Goal: Transaction & Acquisition: Book appointment/travel/reservation

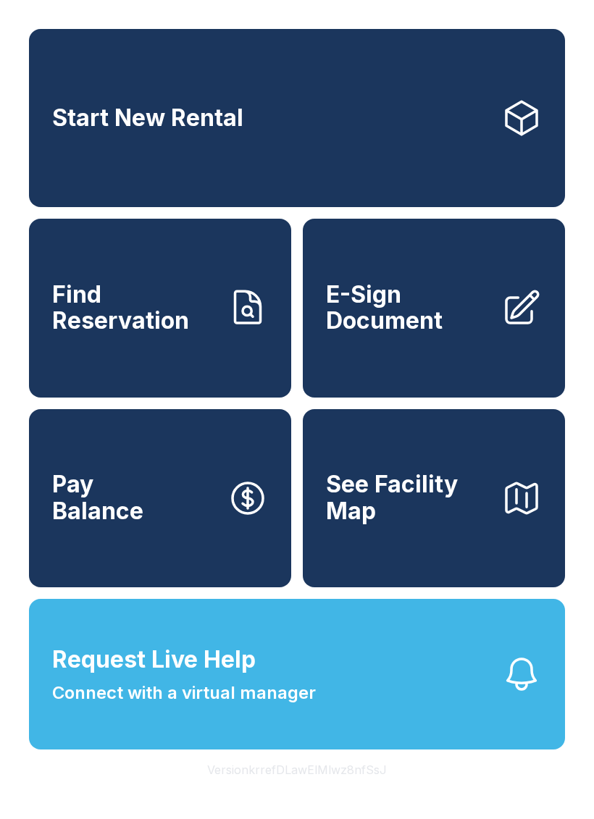
scroll to position [17, 0]
click at [231, 105] on span "Start New Rental" at bounding box center [147, 118] width 191 height 27
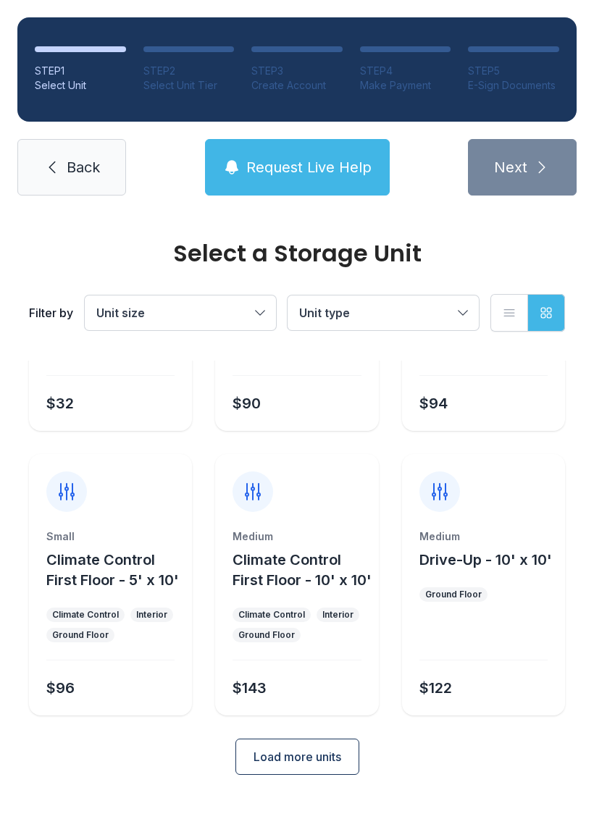
scroll to position [193, 0]
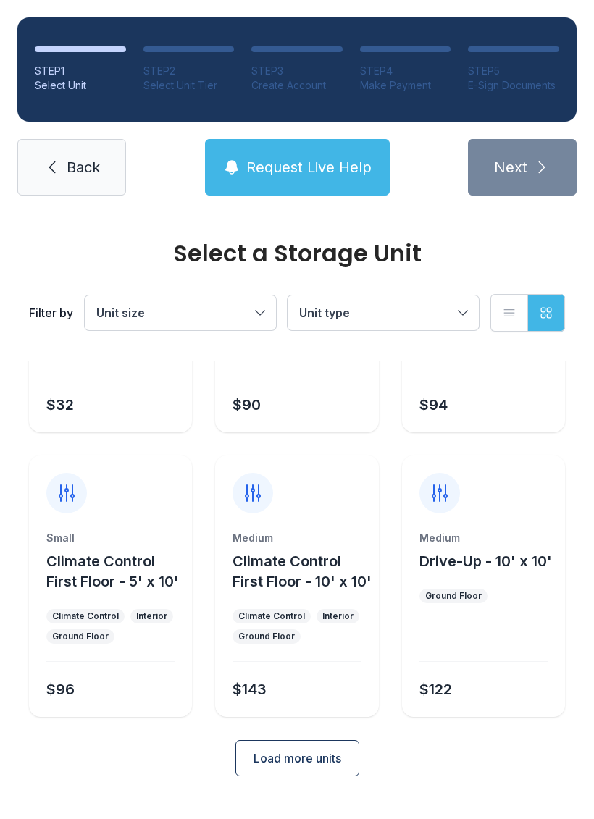
click at [324, 766] on button "Load more units" at bounding box center [297, 758] width 124 height 36
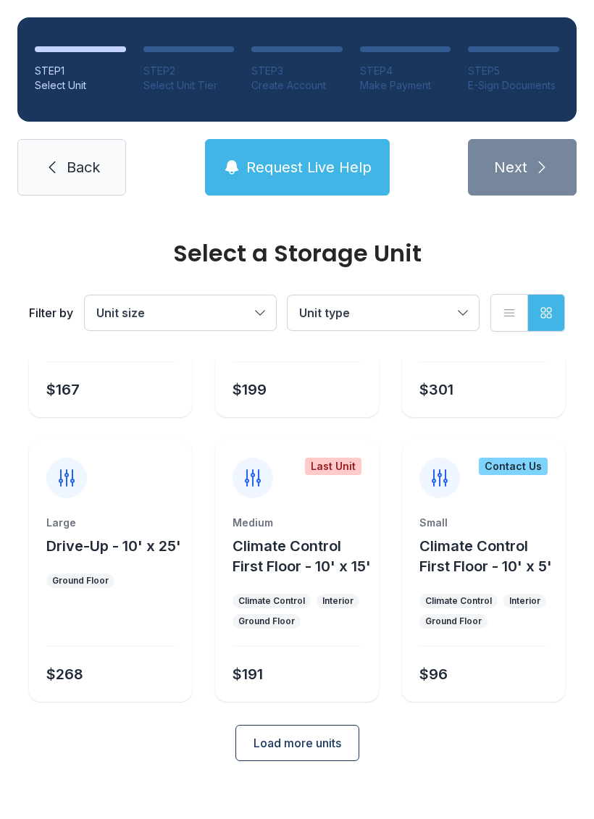
scroll to position [801, 0]
click at [497, 609] on div "Small Climate Control First Floor - 10' x 5' Climate Control Interior Ground Fl…" at bounding box center [483, 609] width 163 height 186
click at [486, 606] on div "Small Climate Control First Floor - 10' x 5' Climate Control Interior Ground Fl…" at bounding box center [483, 609] width 163 height 186
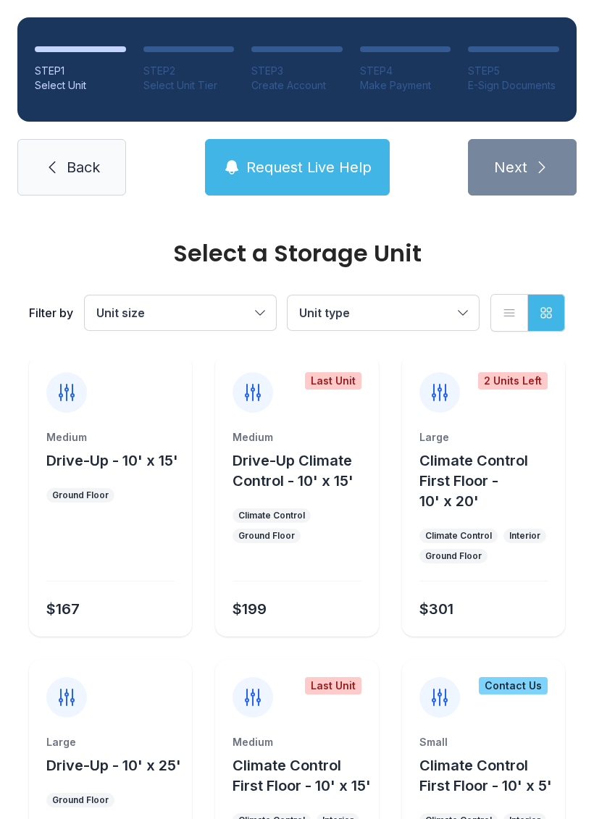
scroll to position [542, 0]
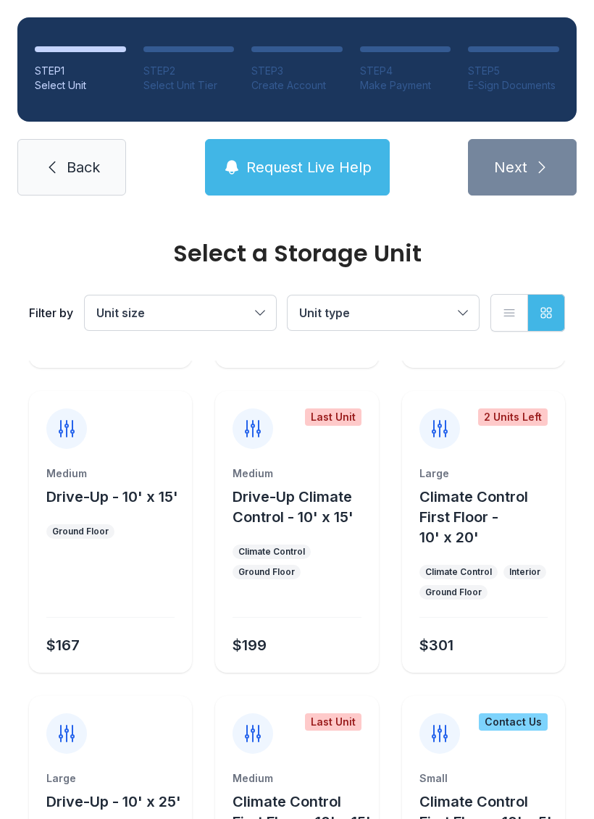
click at [346, 580] on ul "Climate Control Ground Floor" at bounding box center [297, 562] width 128 height 35
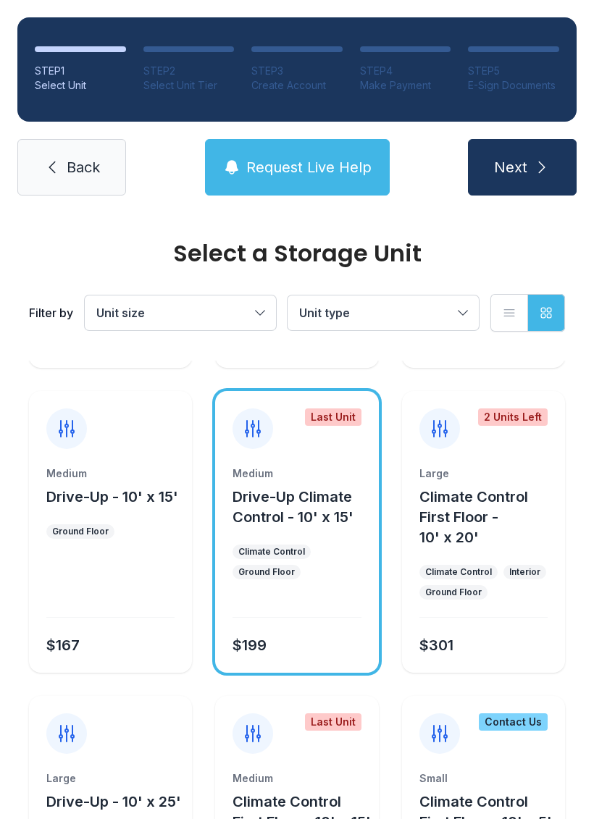
click at [536, 156] on button "Next" at bounding box center [522, 167] width 109 height 57
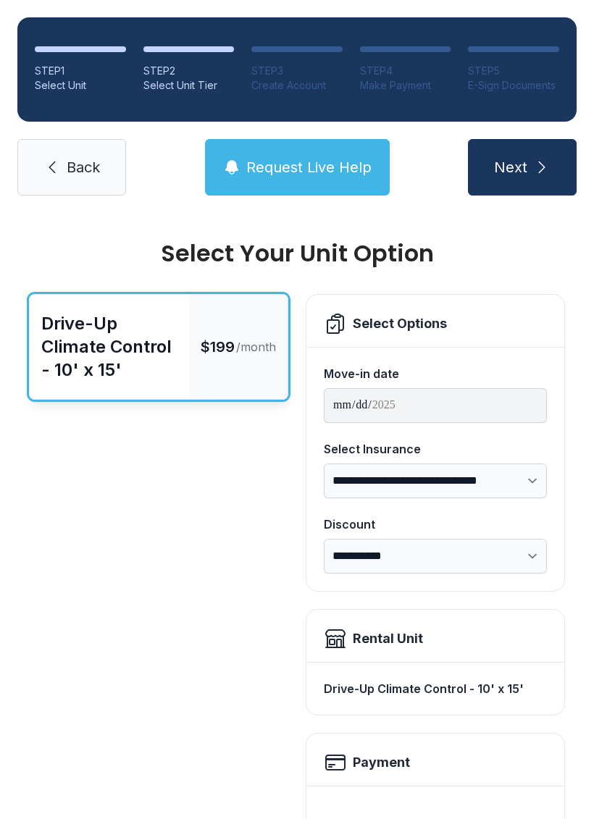
click at [91, 159] on span "Back" at bounding box center [83, 167] width 33 height 20
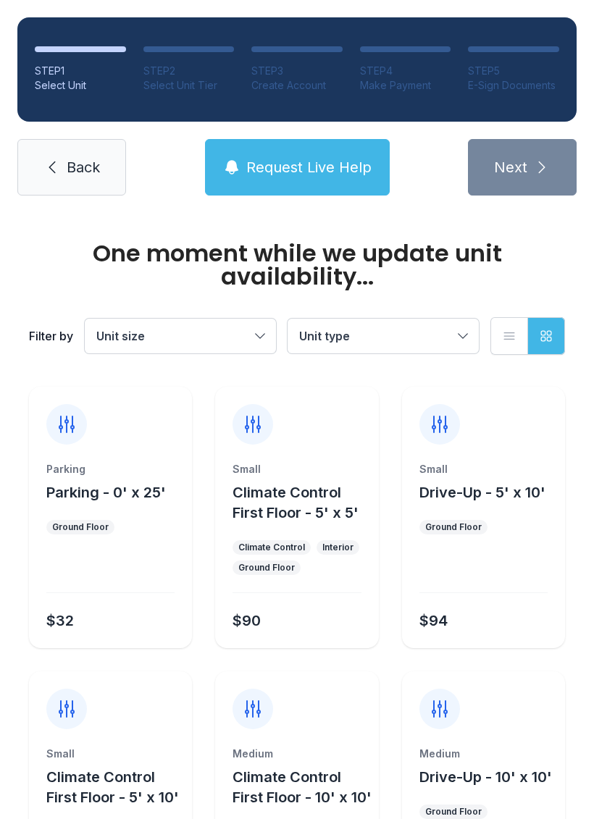
click at [85, 171] on span "Back" at bounding box center [83, 167] width 33 height 20
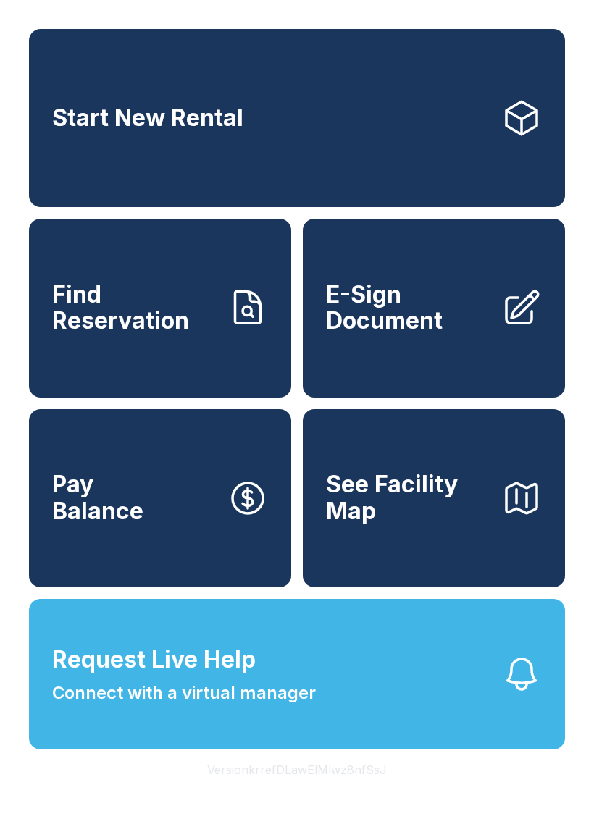
click at [461, 335] on span "E-Sign Document" at bounding box center [408, 308] width 164 height 53
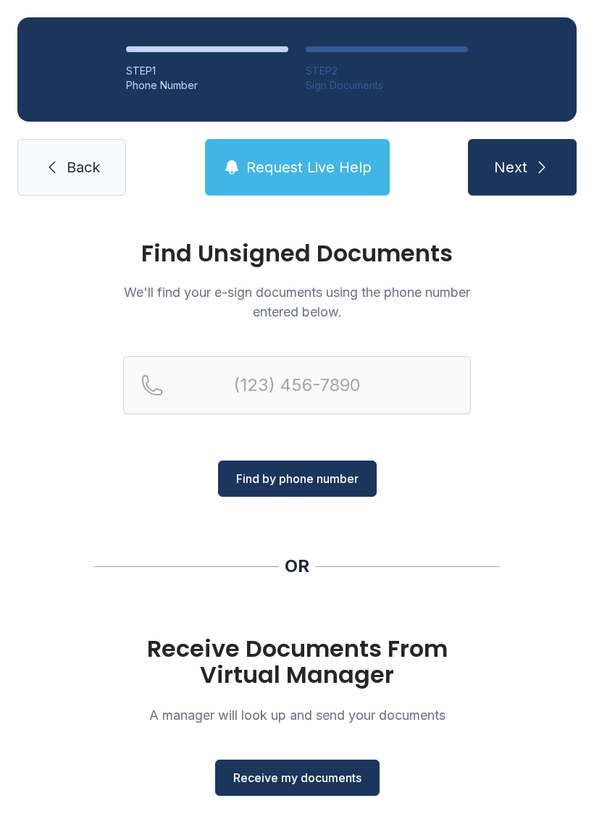
click at [95, 166] on span "Back" at bounding box center [83, 167] width 33 height 20
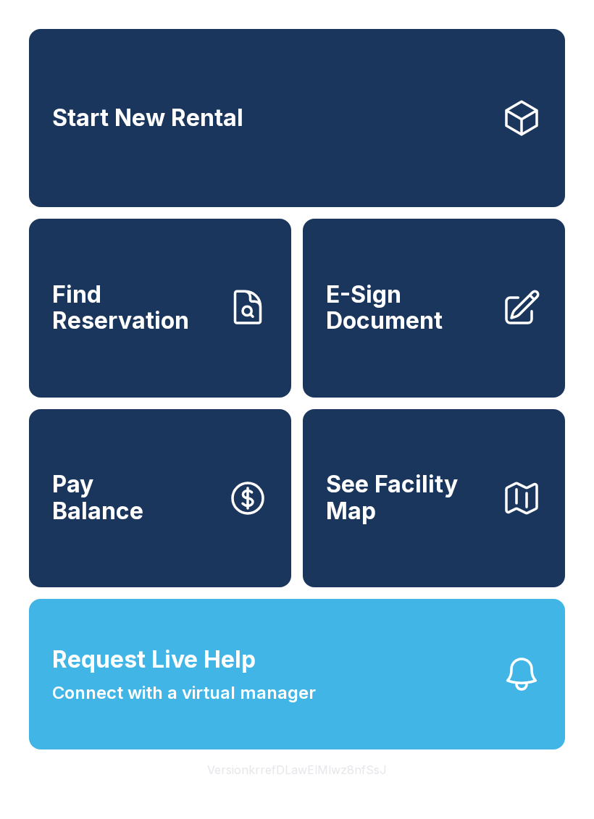
click at [112, 507] on span "Pay Balance" at bounding box center [97, 498] width 91 height 53
click at [296, 130] on link "Start New Rental" at bounding box center [297, 118] width 536 height 178
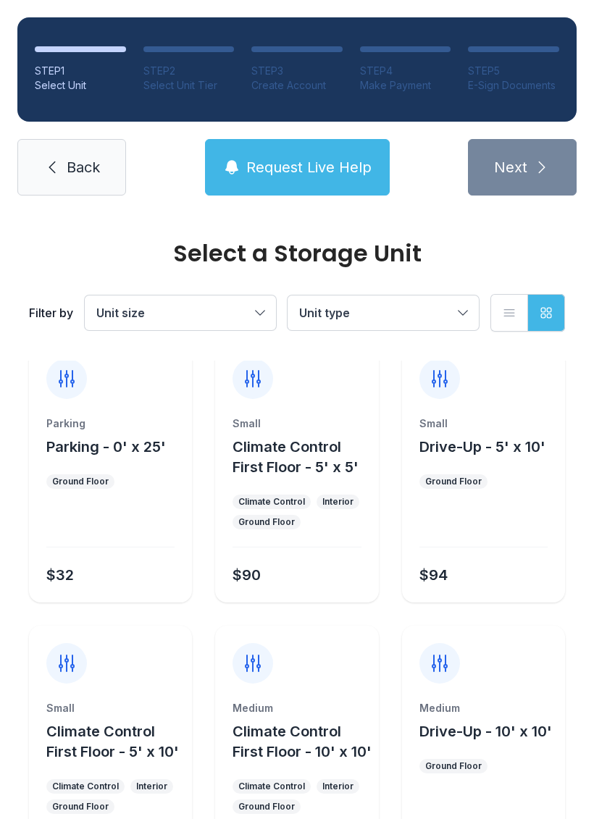
scroll to position [1, 0]
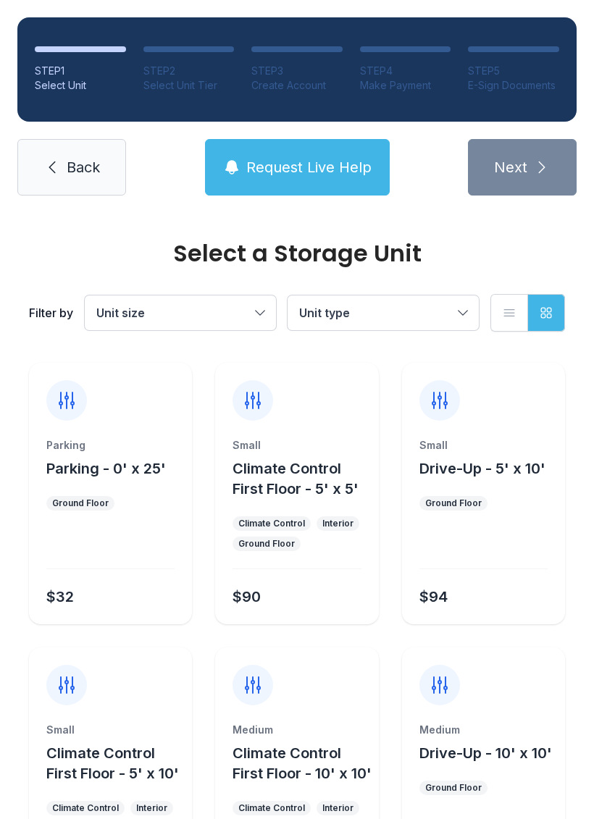
click at [78, 176] on span "Back" at bounding box center [83, 167] width 33 height 20
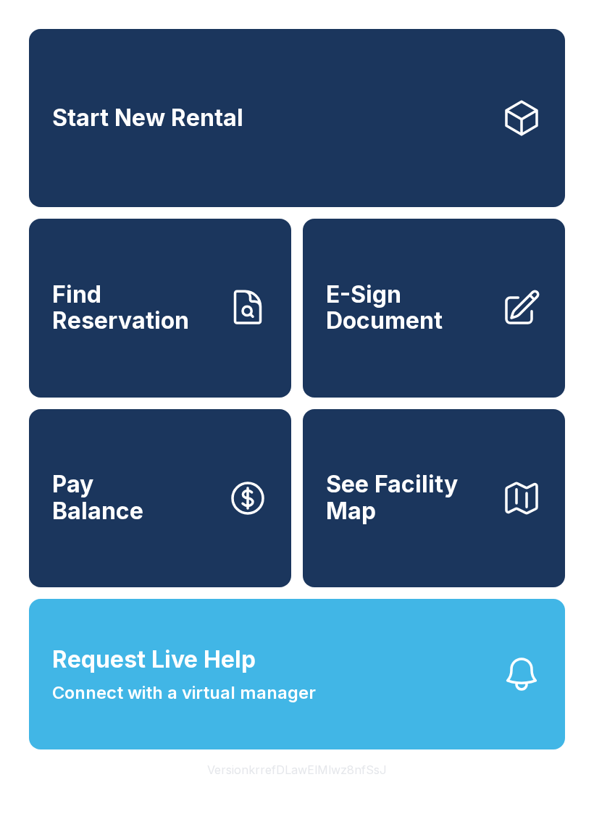
click at [356, 790] on button "Version krrefDLawElMlwz8nfSsJ" at bounding box center [297, 770] width 203 height 41
click at [355, 790] on button "Version krrefDLawElMlwz8nfSsJ" at bounding box center [297, 770] width 203 height 41
click at [351, 790] on button "Version krrefDLawElMlwz8nfSsJ" at bounding box center [297, 770] width 203 height 41
click at [341, 790] on button "Version krrefDLawElMlwz8nfSsJ" at bounding box center [297, 770] width 203 height 41
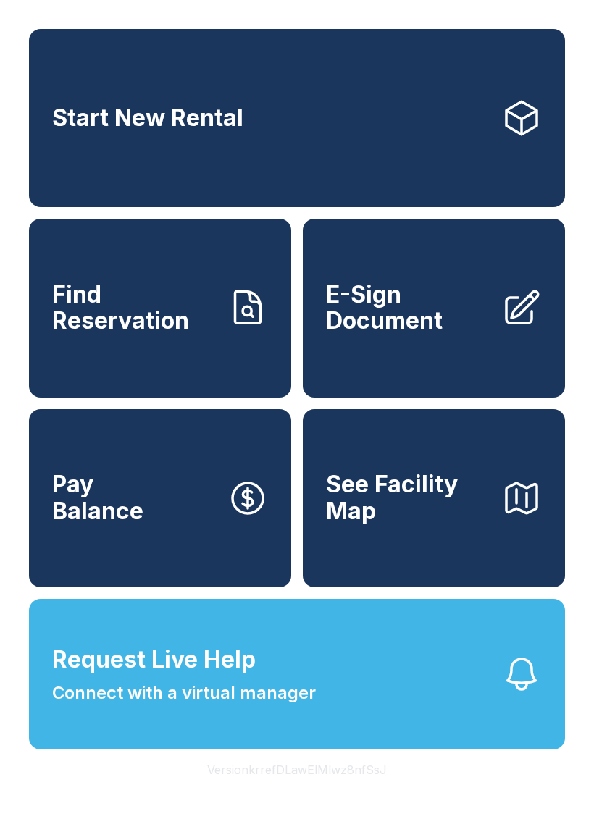
click at [340, 790] on button "Version krrefDLawElMlwz8nfSsJ" at bounding box center [297, 770] width 203 height 41
click at [330, 790] on button "Version krrefDLawElMlwz8nfSsJ" at bounding box center [297, 770] width 203 height 41
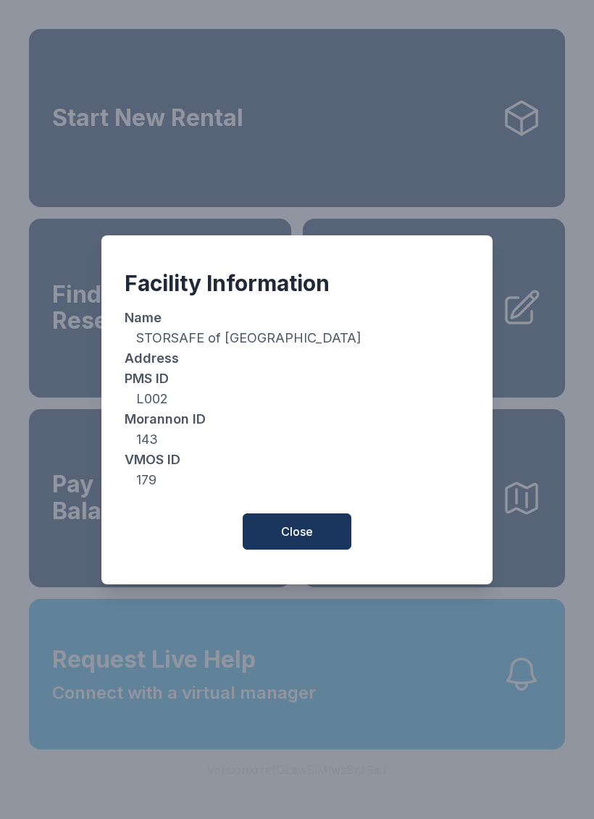
click at [327, 544] on button "Close" at bounding box center [297, 532] width 109 height 36
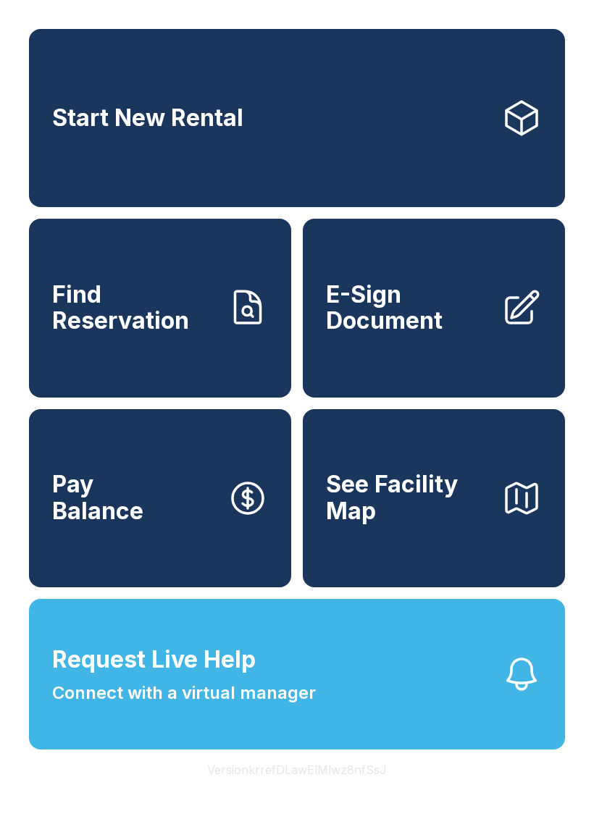
click at [134, 525] on span "Pay Balance" at bounding box center [97, 498] width 91 height 53
click at [164, 515] on button "Pay Balance" at bounding box center [160, 498] width 262 height 178
click at [213, 790] on button "Version krrefDLawElMlwz8nfSsJ" at bounding box center [297, 770] width 203 height 41
click at [217, 790] on button "Version krrefDLawElMlwz8nfSsJ" at bounding box center [297, 770] width 203 height 41
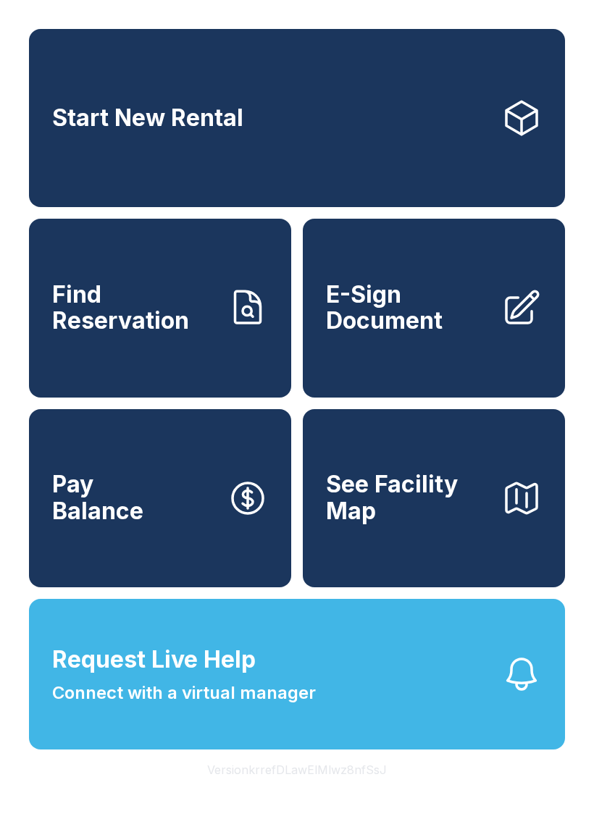
click at [217, 790] on button "Version krrefDLawElMlwz8nfSsJ" at bounding box center [297, 770] width 203 height 41
click at [214, 790] on button "Version krrefDLawElMlwz8nfSsJ" at bounding box center [297, 770] width 203 height 41
click at [229, 790] on button "Version krrefDLawElMlwz8nfSsJ" at bounding box center [297, 770] width 203 height 41
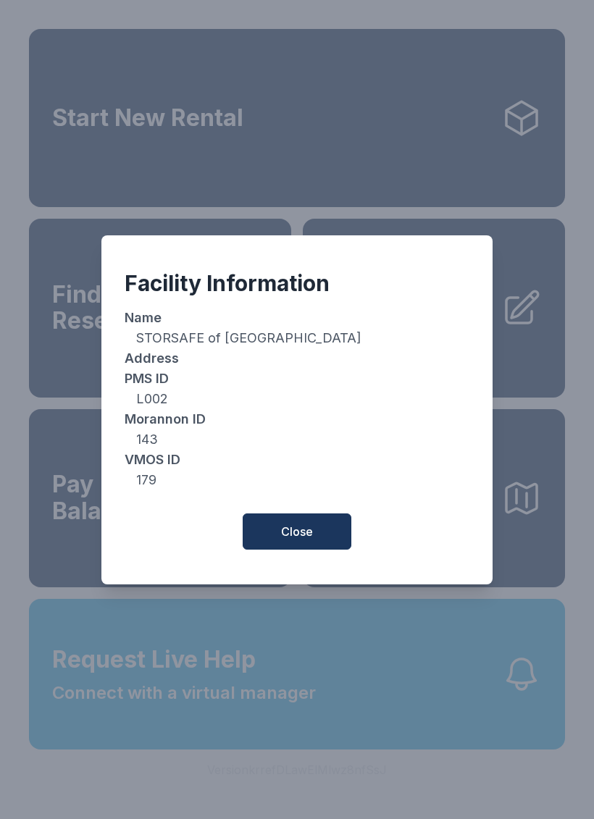
click at [291, 541] on span "Close" at bounding box center [297, 531] width 32 height 17
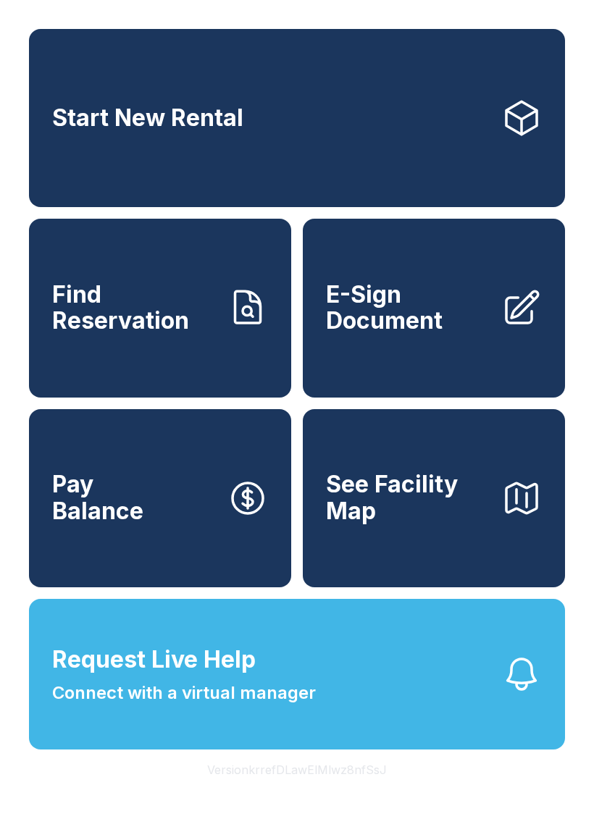
click at [145, 520] on button "Pay Balance" at bounding box center [160, 498] width 262 height 178
click at [3, 819] on div "Start New Rental Find Reservation E-Sign Document Pay Balance See Facility Map …" at bounding box center [297, 409] width 594 height 819
click at [226, 506] on button "Pay Balance" at bounding box center [160, 498] width 262 height 178
click at [322, 152] on link "Start New Rental" at bounding box center [297, 118] width 536 height 178
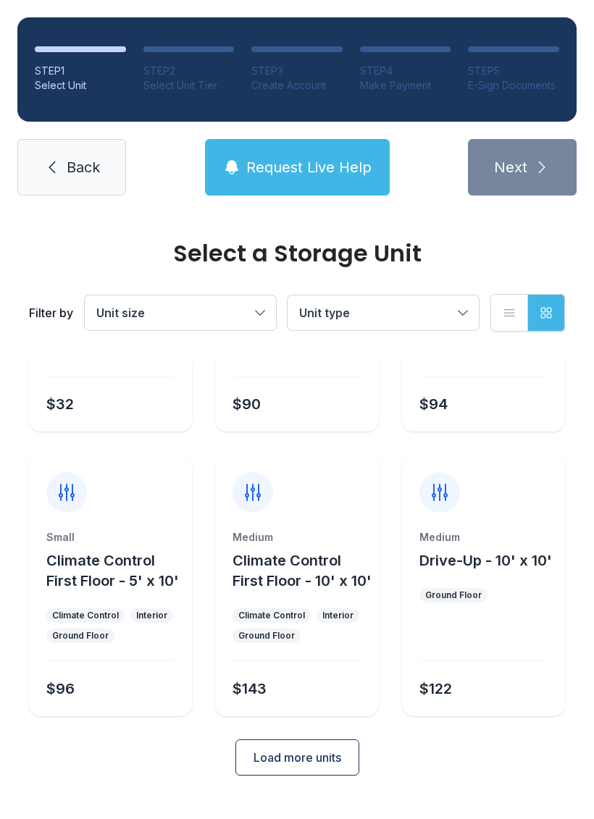
scroll to position [193, 0]
click at [342, 777] on button "Load more units" at bounding box center [297, 758] width 124 height 36
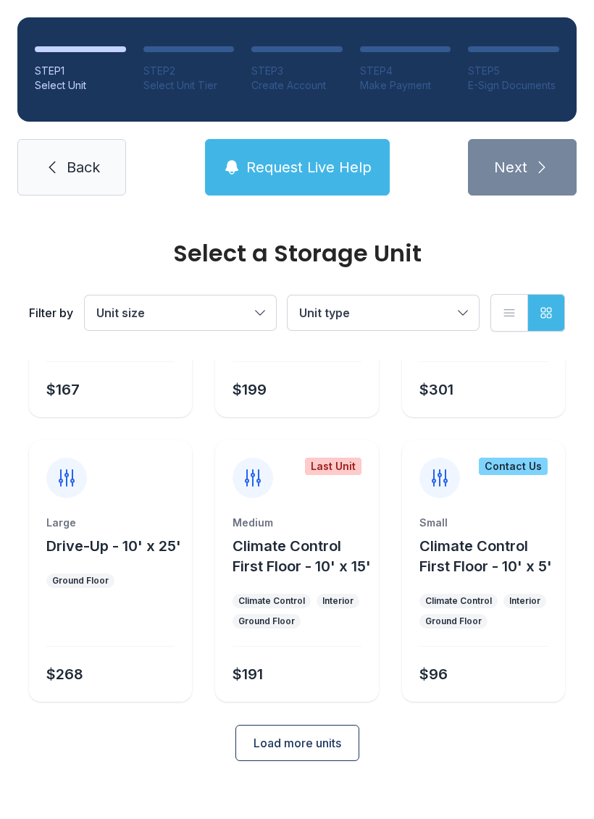
scroll to position [803, 0]
click at [337, 762] on button "Load more units" at bounding box center [297, 743] width 124 height 36
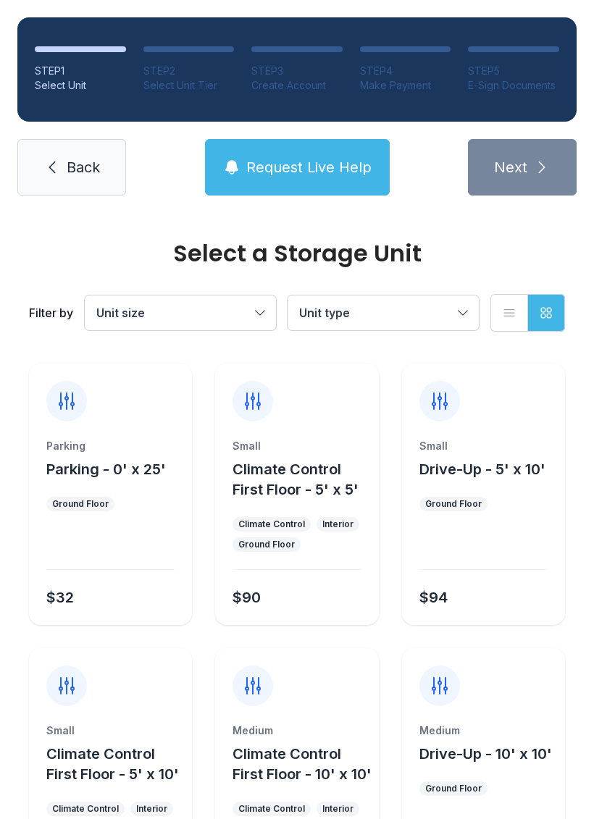
scroll to position [0, 0]
click at [477, 509] on div "Ground Floor" at bounding box center [453, 504] width 57 height 12
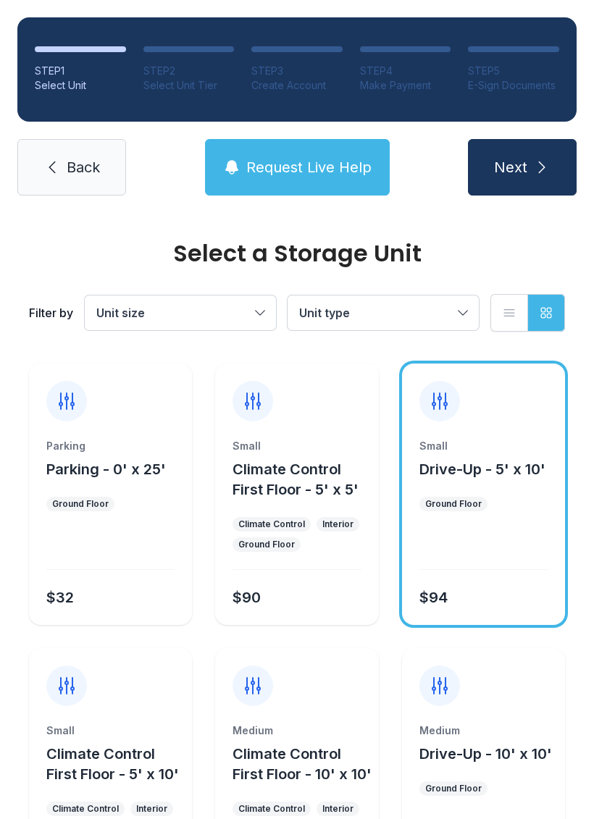
click at [85, 166] on span "Back" at bounding box center [83, 167] width 33 height 20
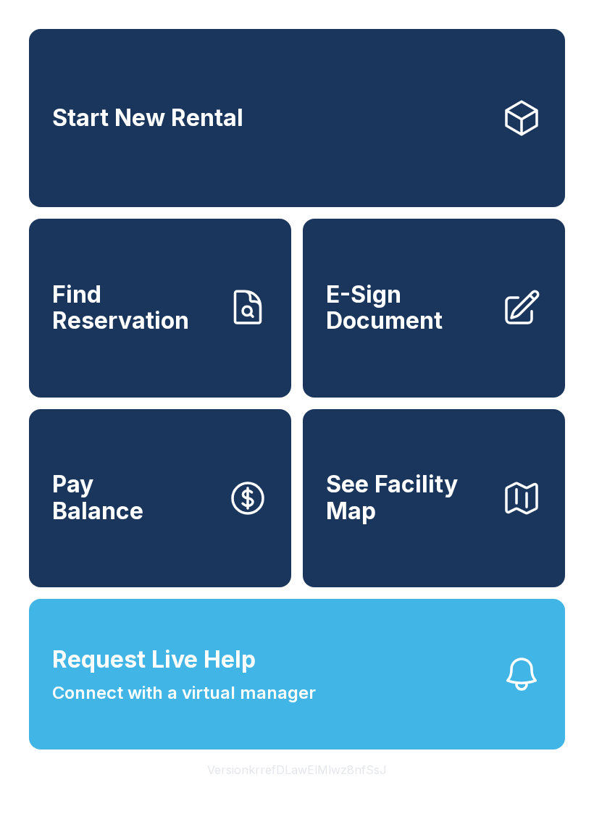
click at [293, 701] on span "Request Live Help Connect with a virtual manager" at bounding box center [184, 675] width 264 height 64
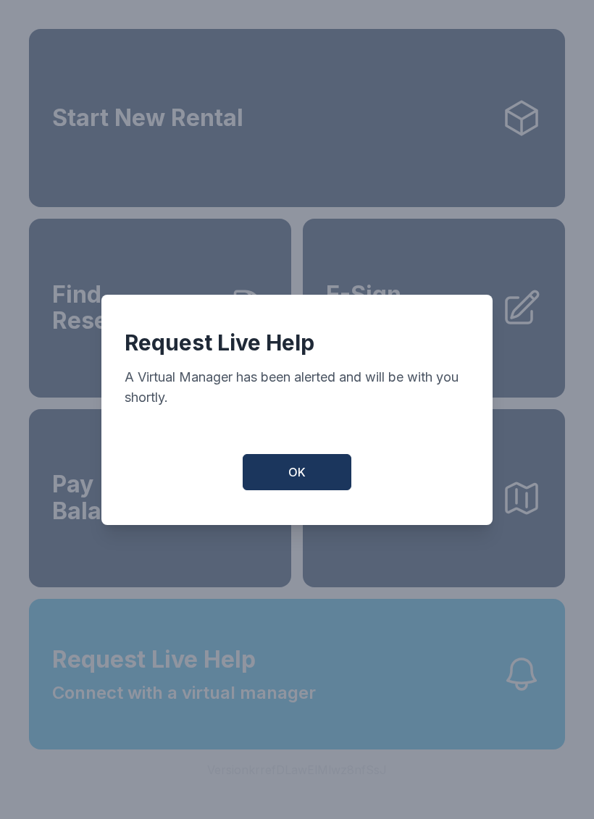
click at [291, 476] on span "OK" at bounding box center [296, 472] width 17 height 17
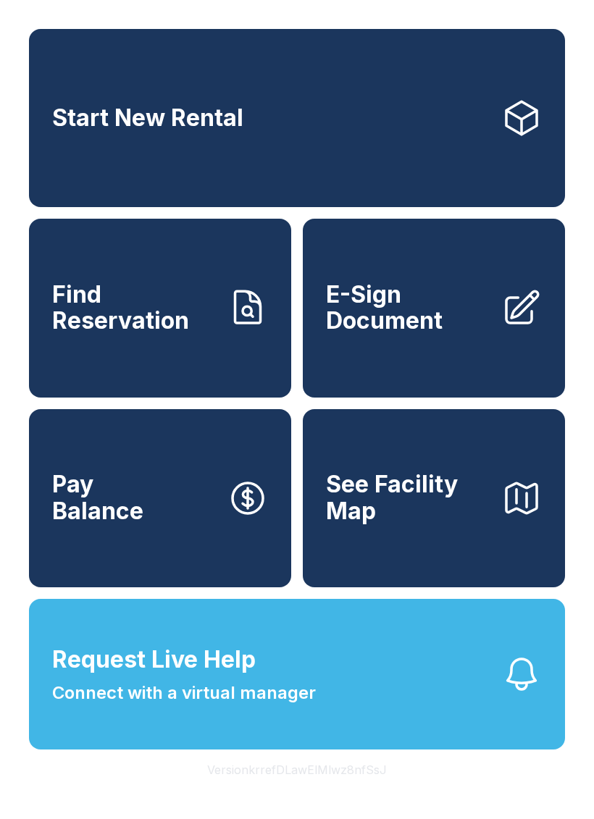
click at [145, 527] on button "Pay Balance" at bounding box center [160, 498] width 262 height 178
click at [191, 487] on button "Pay Balance" at bounding box center [160, 498] width 262 height 178
click at [193, 517] on button "Pay Balance" at bounding box center [160, 498] width 262 height 178
click at [393, 330] on span "E-Sign Document" at bounding box center [408, 308] width 164 height 53
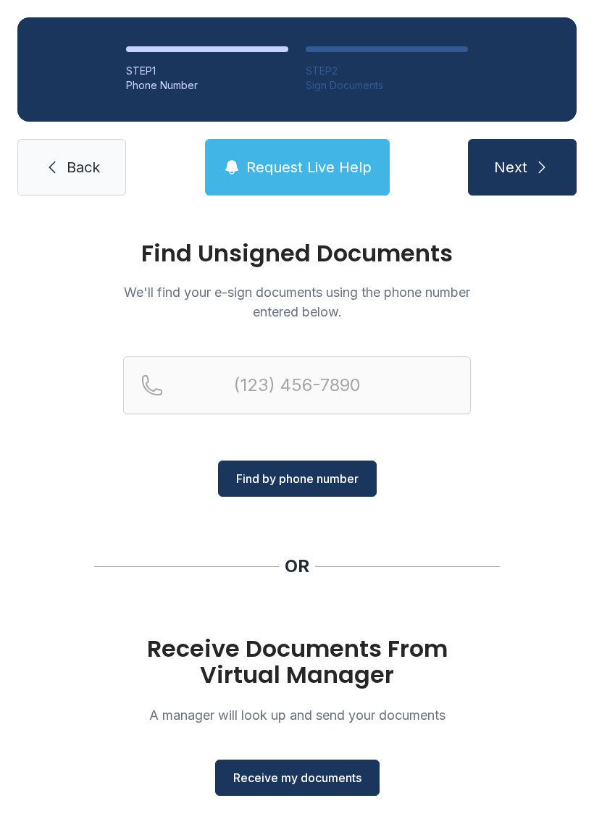
click at [83, 168] on span "Back" at bounding box center [83, 167] width 33 height 20
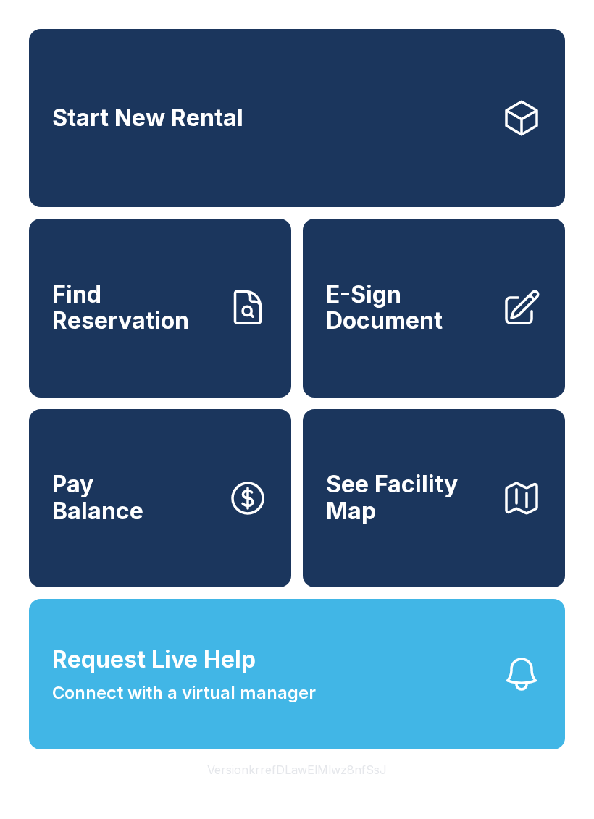
click at [397, 120] on link "Start New Rental" at bounding box center [297, 118] width 536 height 178
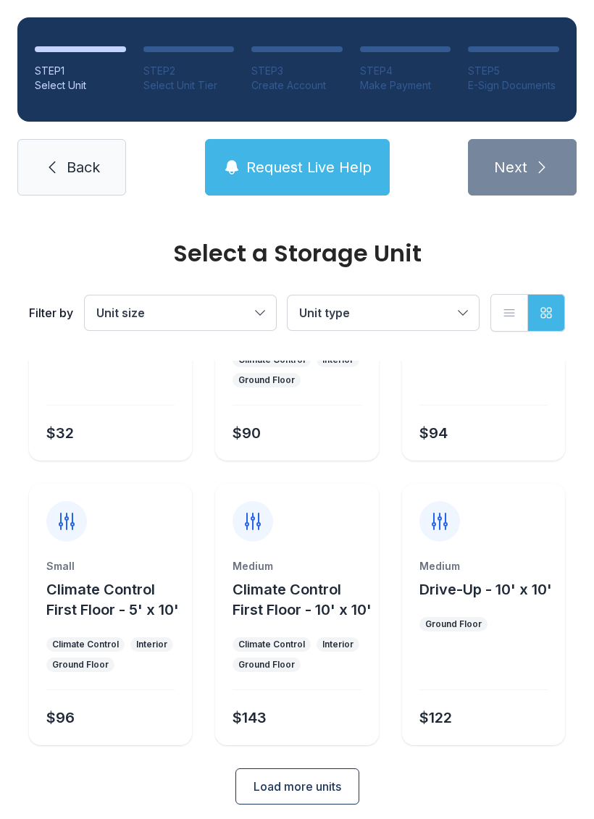
scroll to position [178, 0]
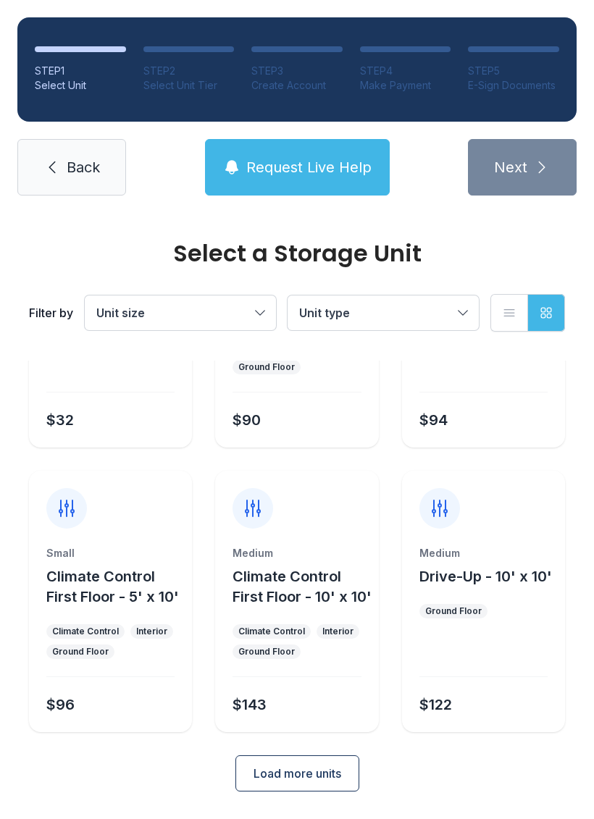
click at [340, 783] on span "Load more units" at bounding box center [298, 773] width 88 height 17
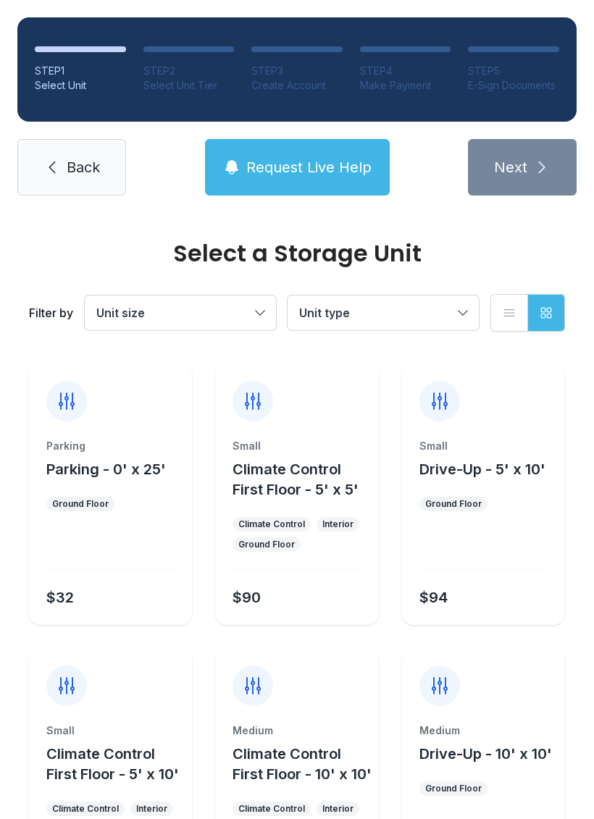
scroll to position [0, 0]
click at [78, 159] on span "Back" at bounding box center [83, 167] width 33 height 20
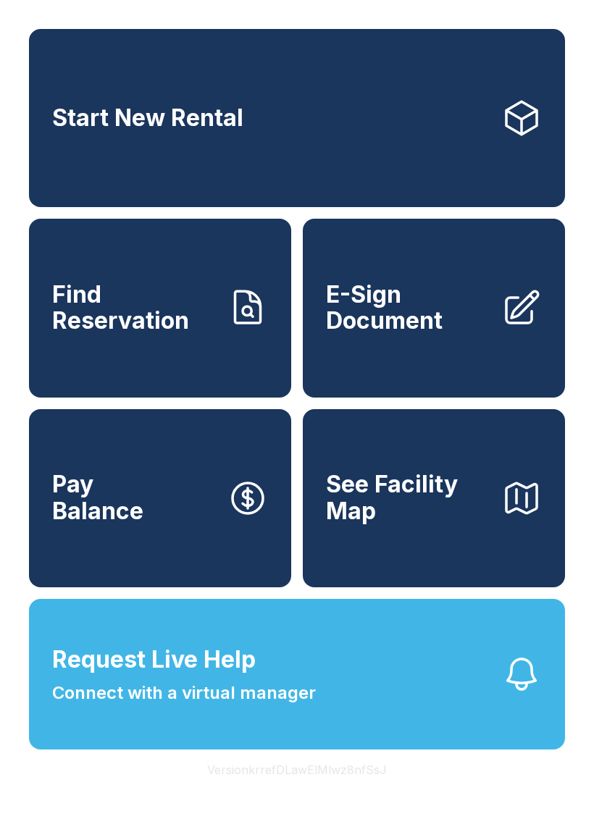
click at [193, 511] on button "Pay Balance" at bounding box center [160, 498] width 262 height 178
click at [99, 525] on span "Pay Balance" at bounding box center [97, 498] width 91 height 53
click at [135, 525] on span "Pay Balance" at bounding box center [97, 498] width 91 height 53
